Goal: Transaction & Acquisition: Subscribe to service/newsletter

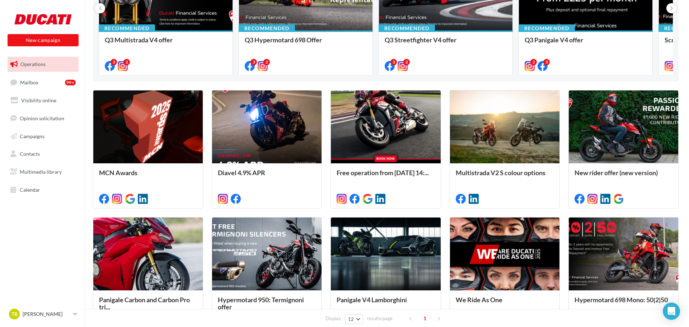
scroll to position [143, 0]
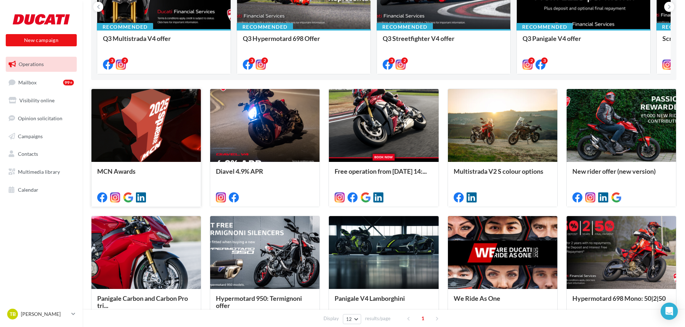
click at [144, 152] on div at bounding box center [145, 126] width 109 height 74
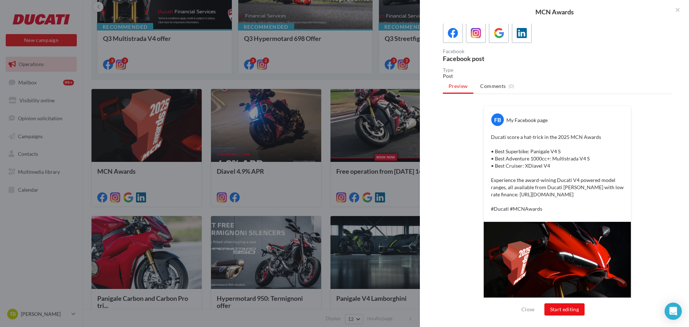
scroll to position [54, 0]
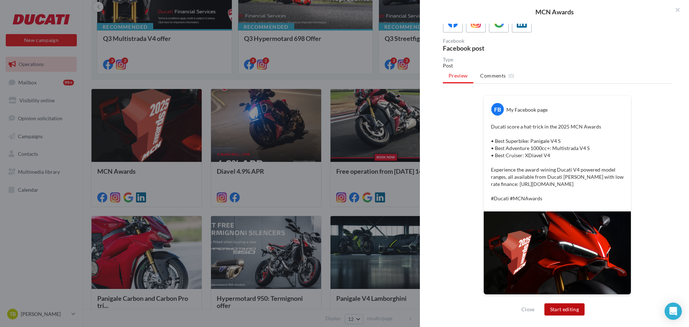
click at [558, 309] on button "Start editing" at bounding box center [564, 309] width 41 height 12
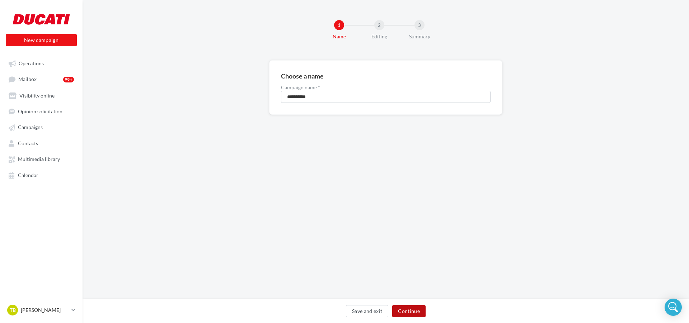
click at [409, 311] on button "Continue" at bounding box center [408, 311] width 33 height 12
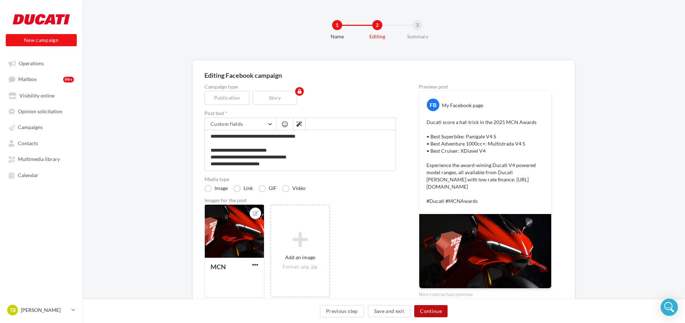
click at [440, 312] on button "Continue" at bounding box center [430, 311] width 33 height 12
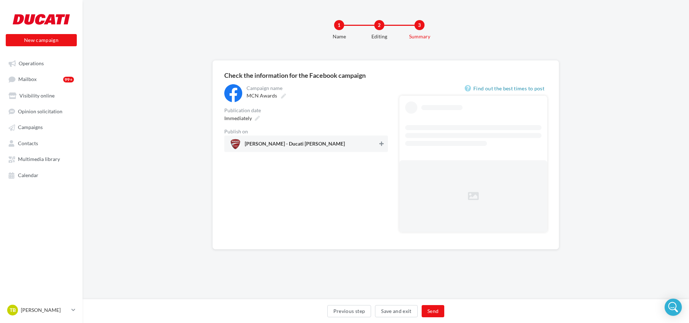
click at [382, 146] on icon at bounding box center [381, 143] width 4 height 5
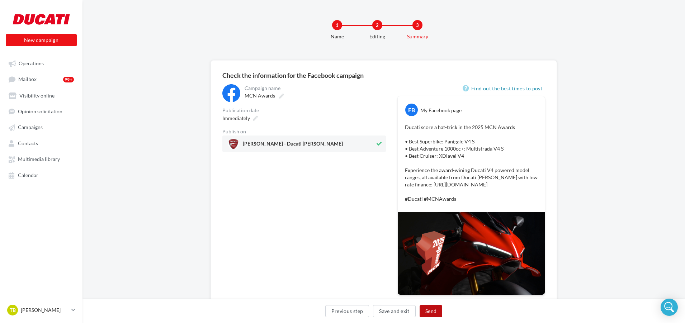
click at [433, 312] on button "Send" at bounding box center [431, 311] width 23 height 12
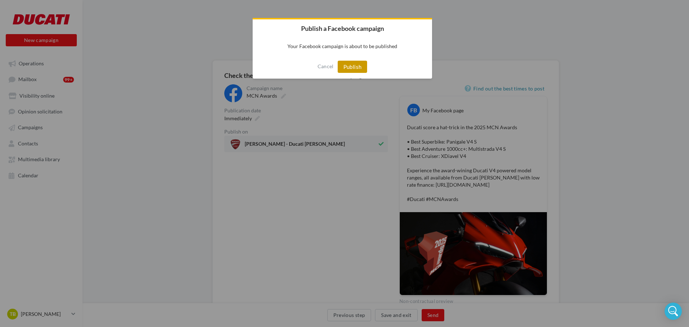
click at [358, 67] on button "Publish" at bounding box center [353, 67] width 30 height 12
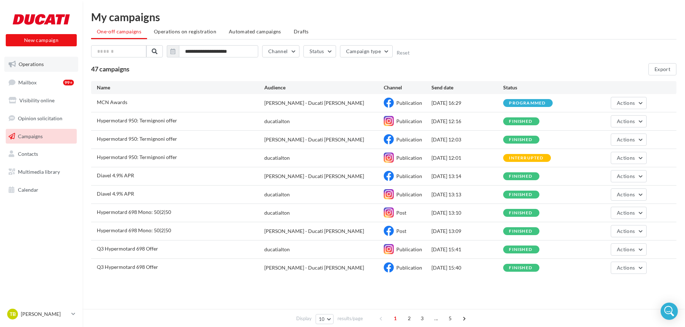
click at [35, 64] on span "Operations" at bounding box center [31, 64] width 25 height 6
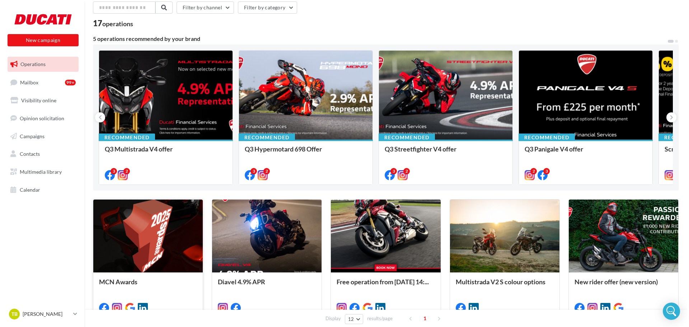
scroll to position [72, 0]
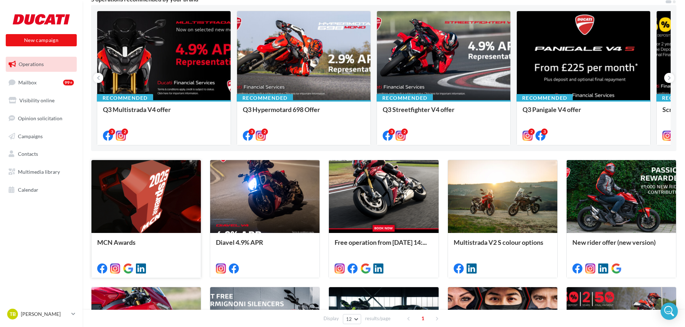
click at [161, 204] on div at bounding box center [145, 197] width 109 height 74
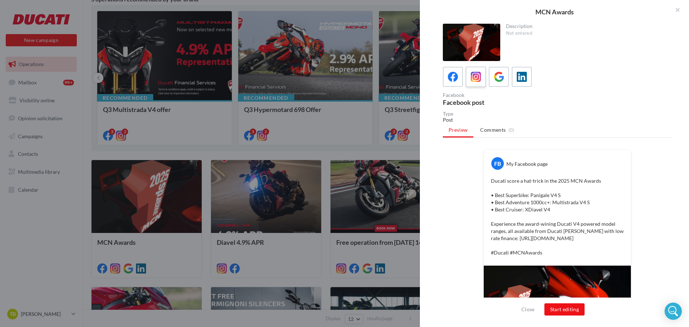
click at [478, 80] on icon at bounding box center [476, 77] width 10 height 10
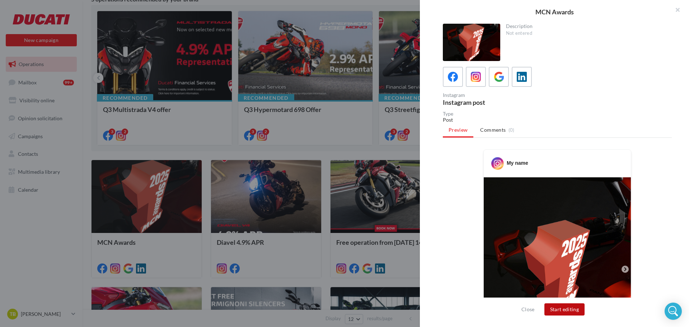
click at [572, 309] on button "Start editing" at bounding box center [564, 309] width 41 height 12
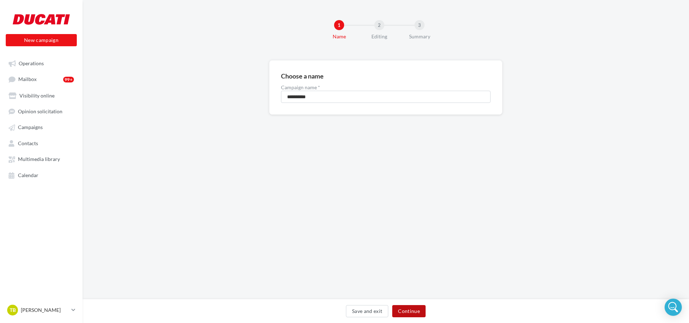
click at [417, 312] on button "Continue" at bounding box center [408, 311] width 33 height 12
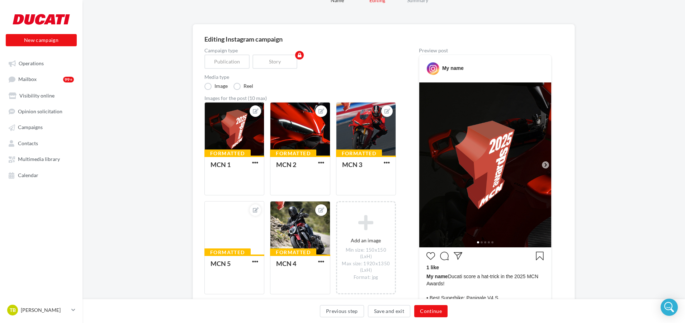
scroll to position [36, 0]
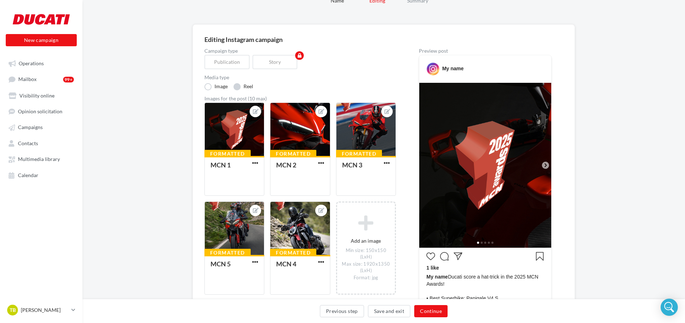
click at [240, 86] on label "Reel" at bounding box center [244, 86] width 20 height 7
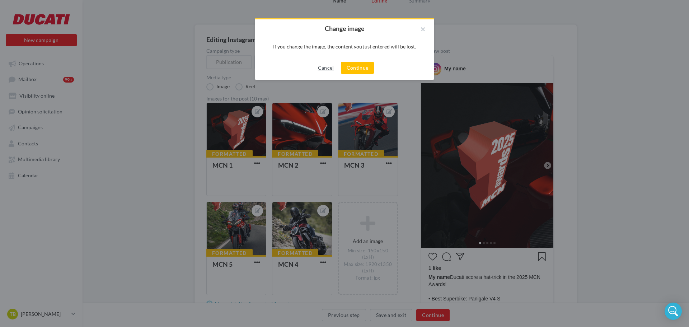
click at [323, 67] on button "Cancel" at bounding box center [326, 68] width 22 height 9
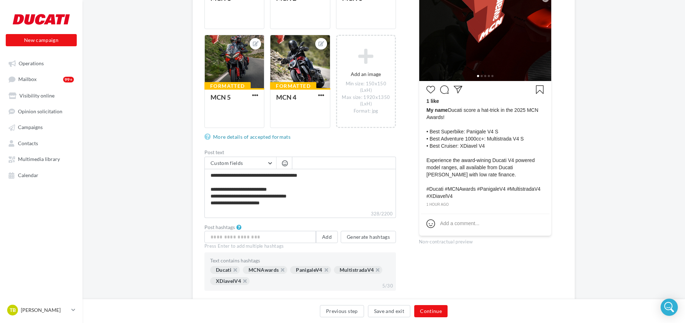
scroll to position [215, 0]
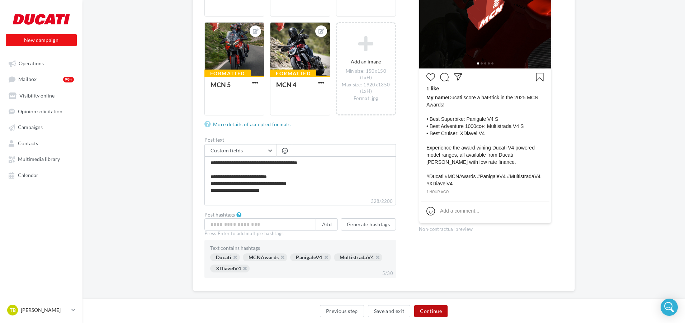
click at [426, 310] on button "Continue" at bounding box center [430, 311] width 33 height 12
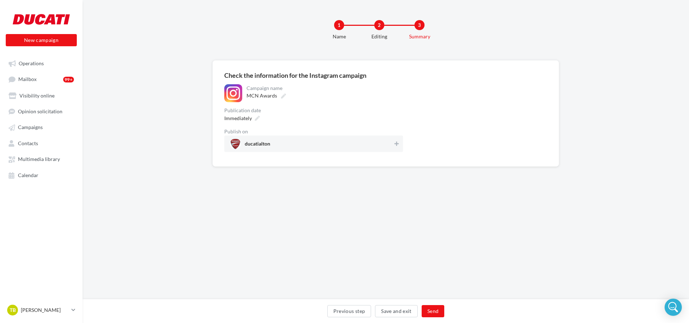
click at [394, 112] on div "Publication date" at bounding box center [313, 110] width 179 height 5
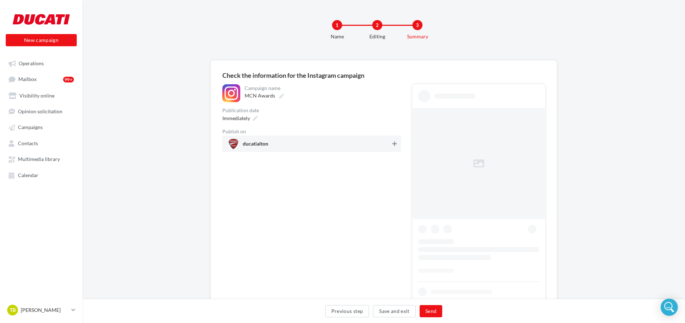
click at [394, 144] on icon at bounding box center [395, 143] width 4 height 5
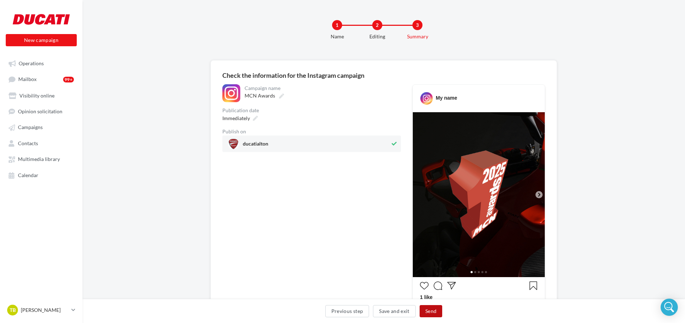
click at [427, 311] on button "Send" at bounding box center [431, 311] width 23 height 12
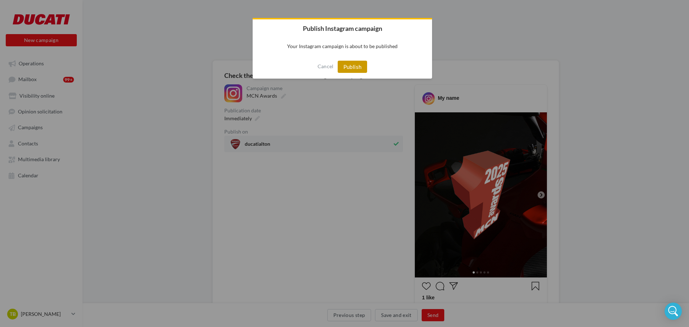
click at [349, 69] on button "Publish" at bounding box center [353, 67] width 30 height 12
